Goal: Information Seeking & Learning: Check status

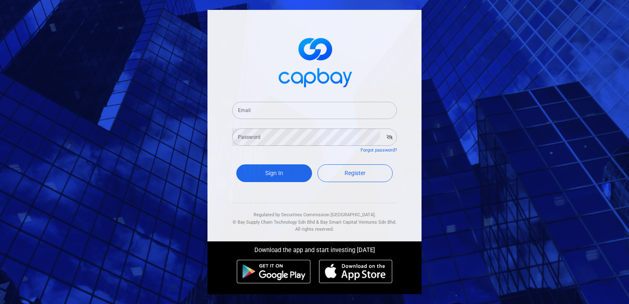
click at [274, 113] on input "Email" at bounding box center [314, 110] width 165 height 17
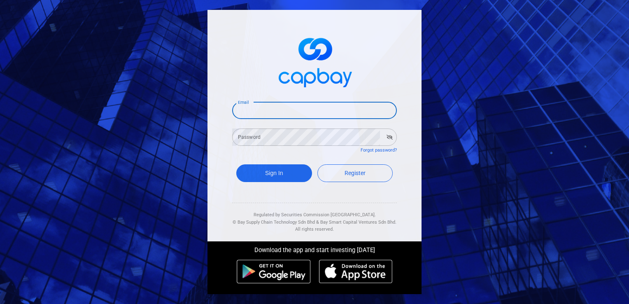
type input "[EMAIL_ADDRESS][DOMAIN_NAME]"
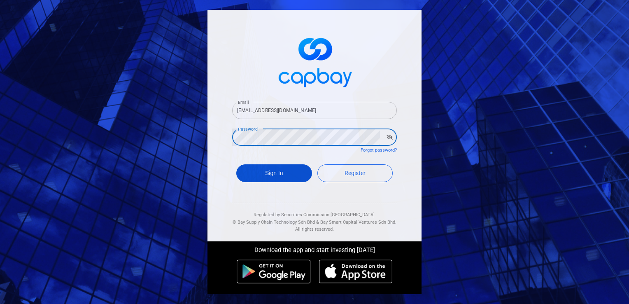
click at [280, 171] on button "Sign In" at bounding box center [274, 173] width 76 height 18
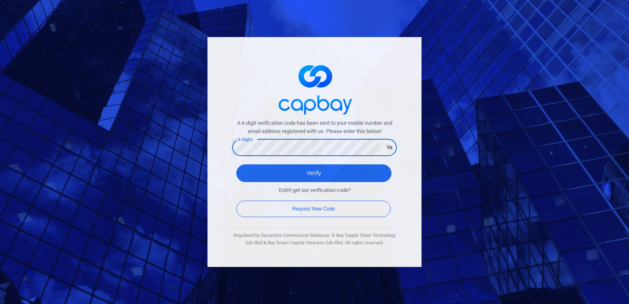
click at [252, 143] on div "6-digits 6-digits" at bounding box center [314, 147] width 165 height 19
click at [392, 147] on icon "button" at bounding box center [390, 147] width 6 height 5
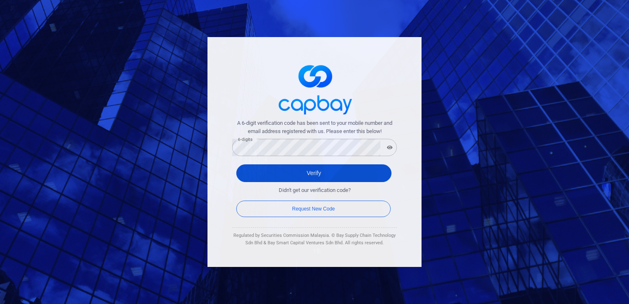
click at [333, 175] on button "Verify" at bounding box center [313, 173] width 155 height 18
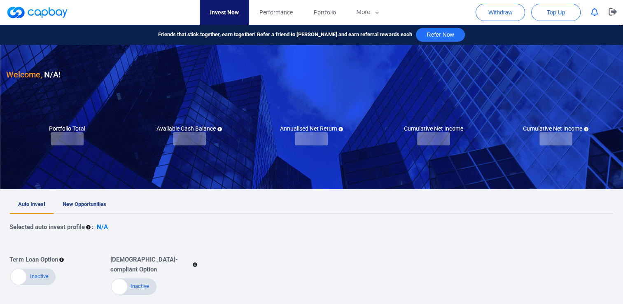
checkbox input "true"
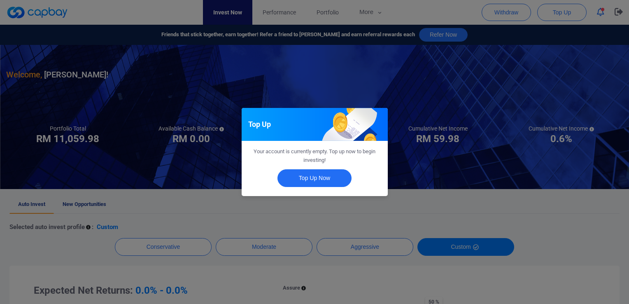
click at [367, 208] on div "Top Up Your account is currently empty. Top up now to begin investing! Top Up N…" at bounding box center [314, 152] width 629 height 304
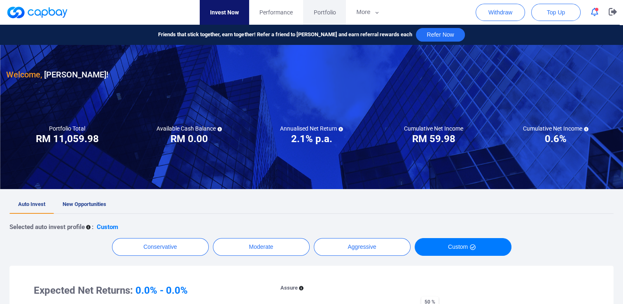
click at [321, 10] on span "Portfolio" at bounding box center [324, 12] width 22 height 9
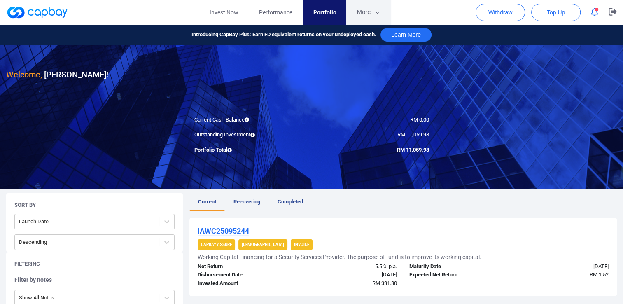
click at [368, 11] on button "More" at bounding box center [368, 12] width 44 height 25
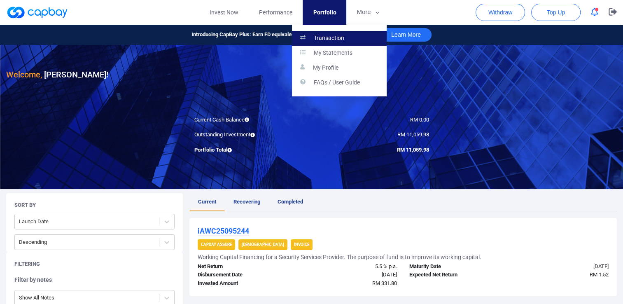
click at [331, 39] on p "Transaction" at bounding box center [329, 38] width 30 height 7
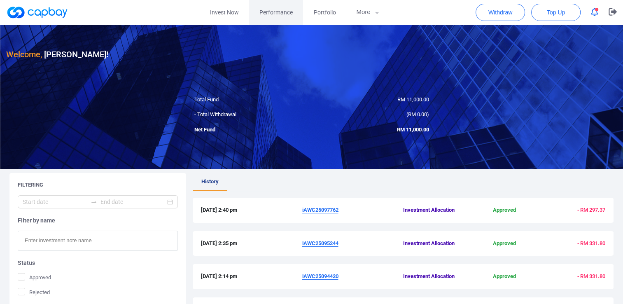
click at [279, 12] on span "Performance" at bounding box center [275, 12] width 33 height 9
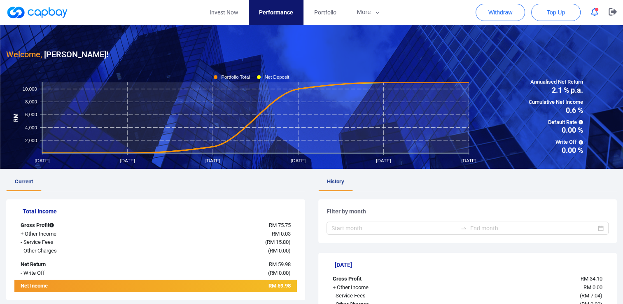
click at [338, 45] on div "Welcome, [PERSON_NAME] !" at bounding box center [311, 43] width 611 height 36
click at [213, 254] on div "( RM 0.00 )" at bounding box center [214, 251] width 165 height 9
